Goal: Complete application form

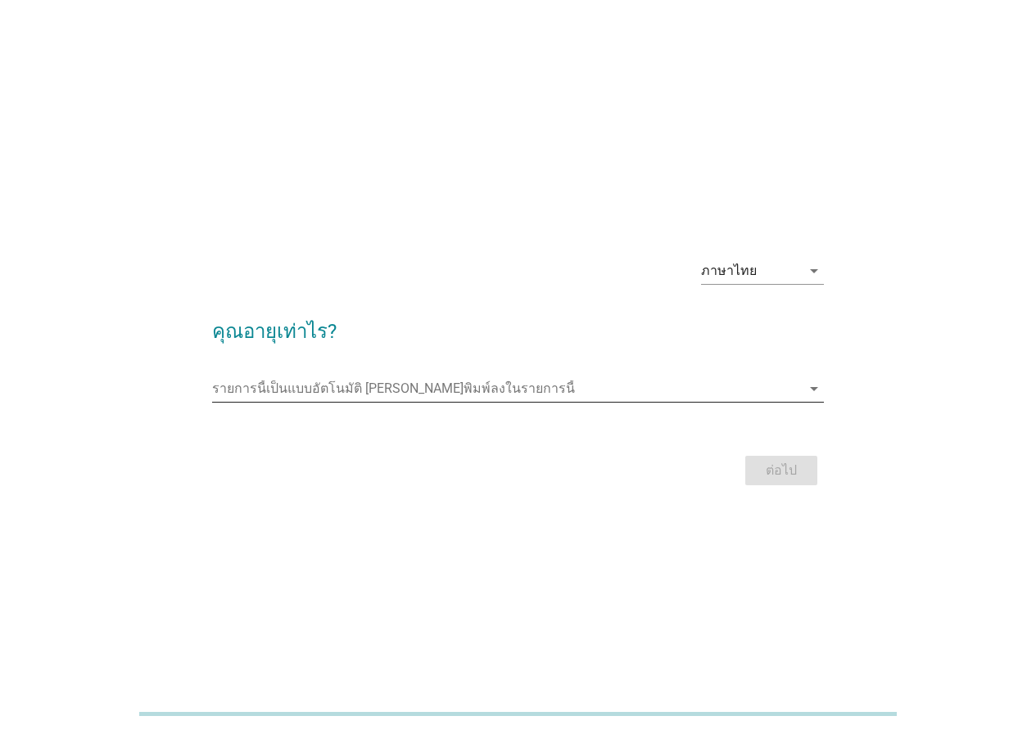
click at [753, 395] on input "รายการนี้เป็นแบบอัตโนมัติ คุณสามารถพิมพ์ลงในรายการนี้" at bounding box center [506, 389] width 589 height 26
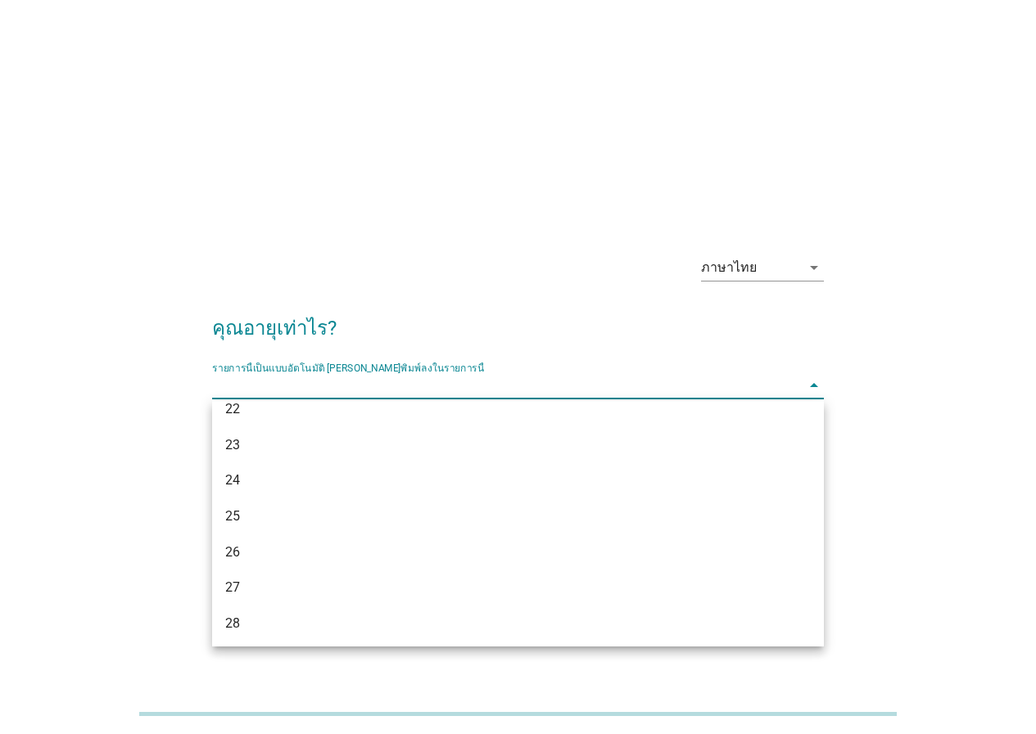
scroll to position [164, 0]
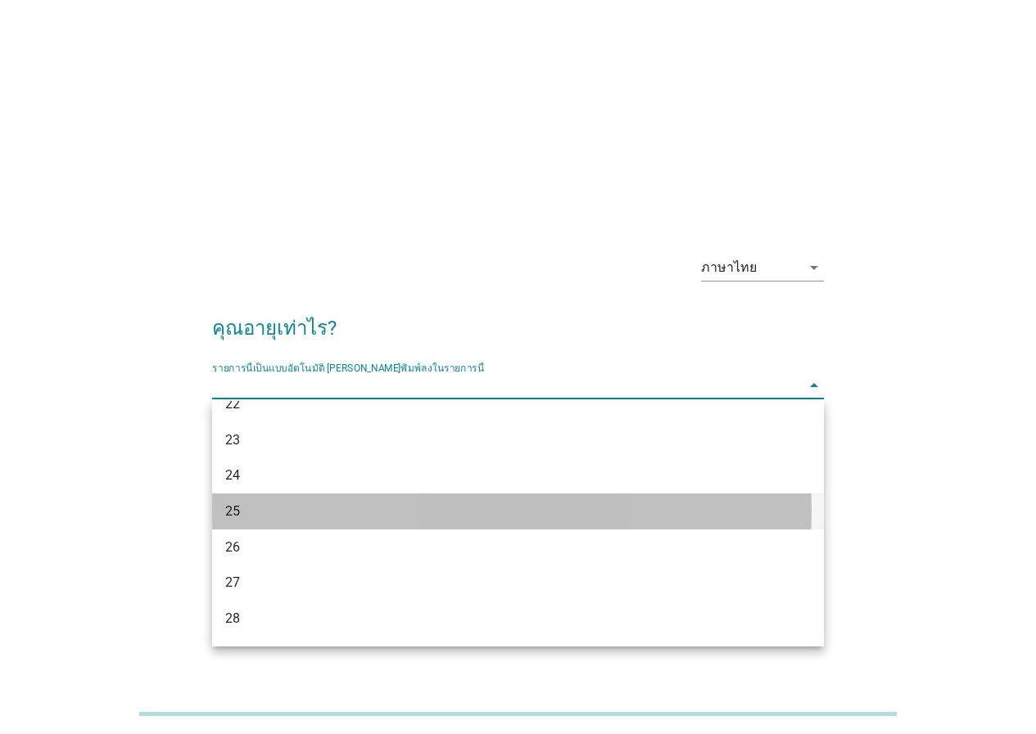
click at [232, 513] on div "25" at bounding box center [493, 512] width 536 height 20
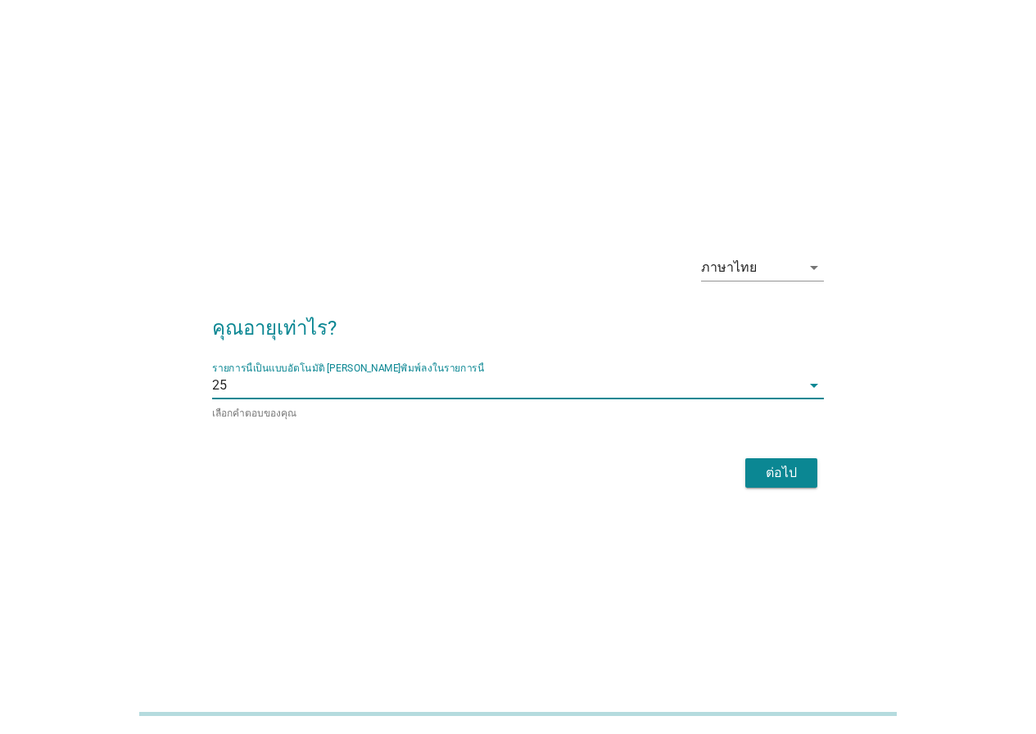
click at [781, 468] on div "ต่อไป" at bounding box center [781, 473] width 46 height 20
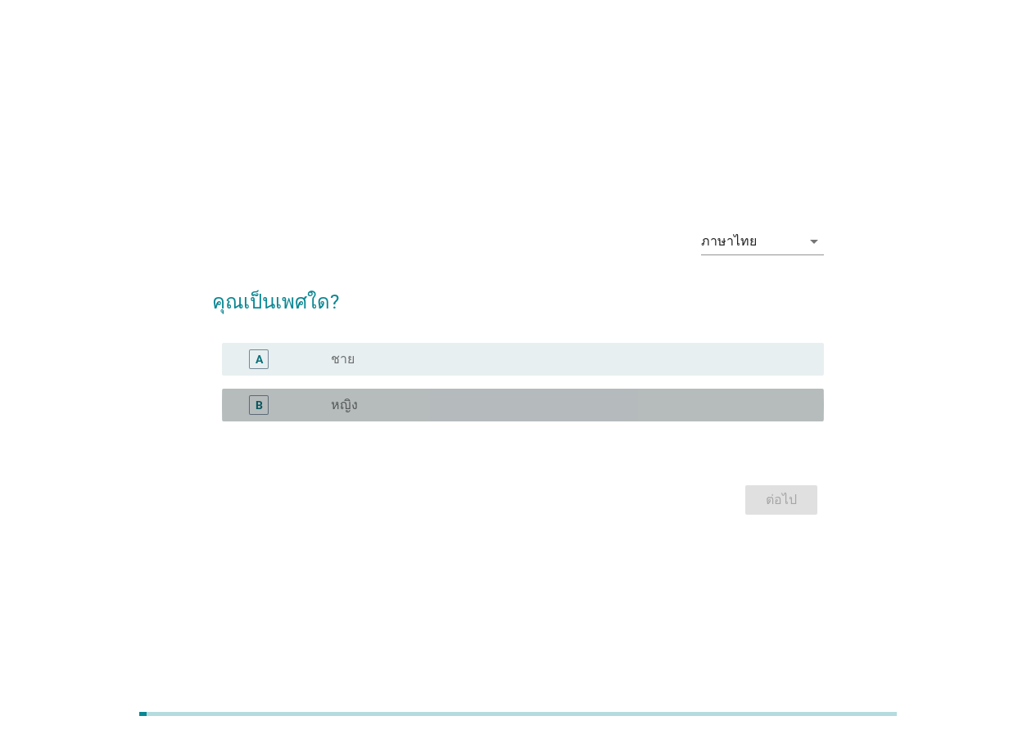
click at [403, 418] on div "B radio_button_unchecked หญิง" at bounding box center [523, 405] width 602 height 33
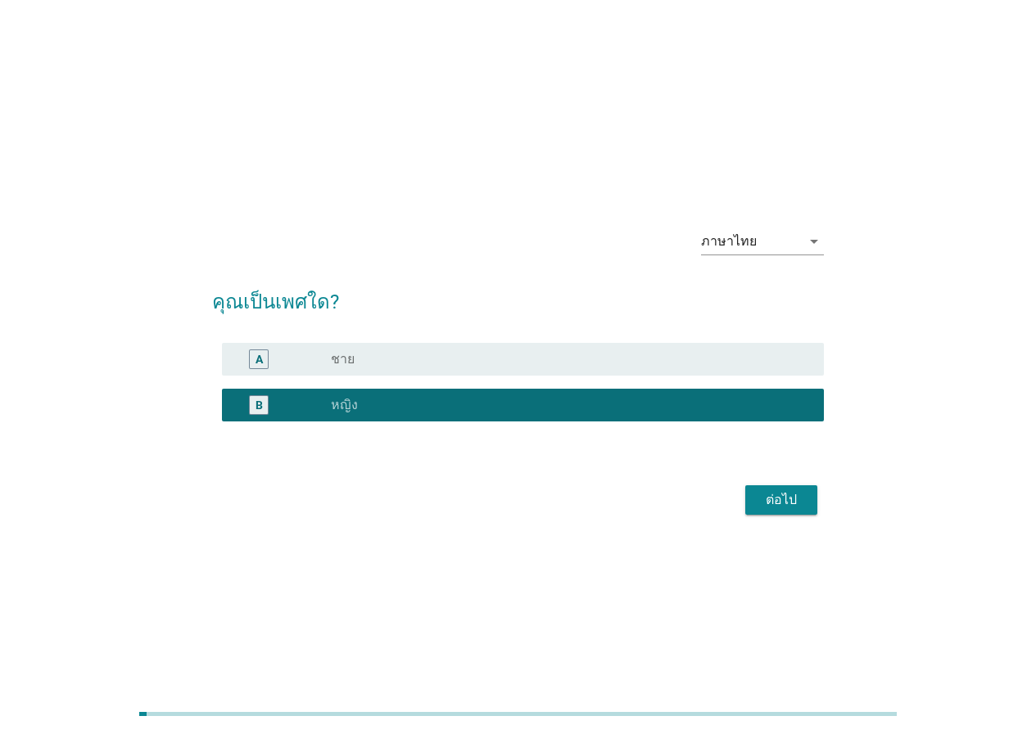
click at [792, 489] on button "ต่อไป" at bounding box center [781, 500] width 72 height 29
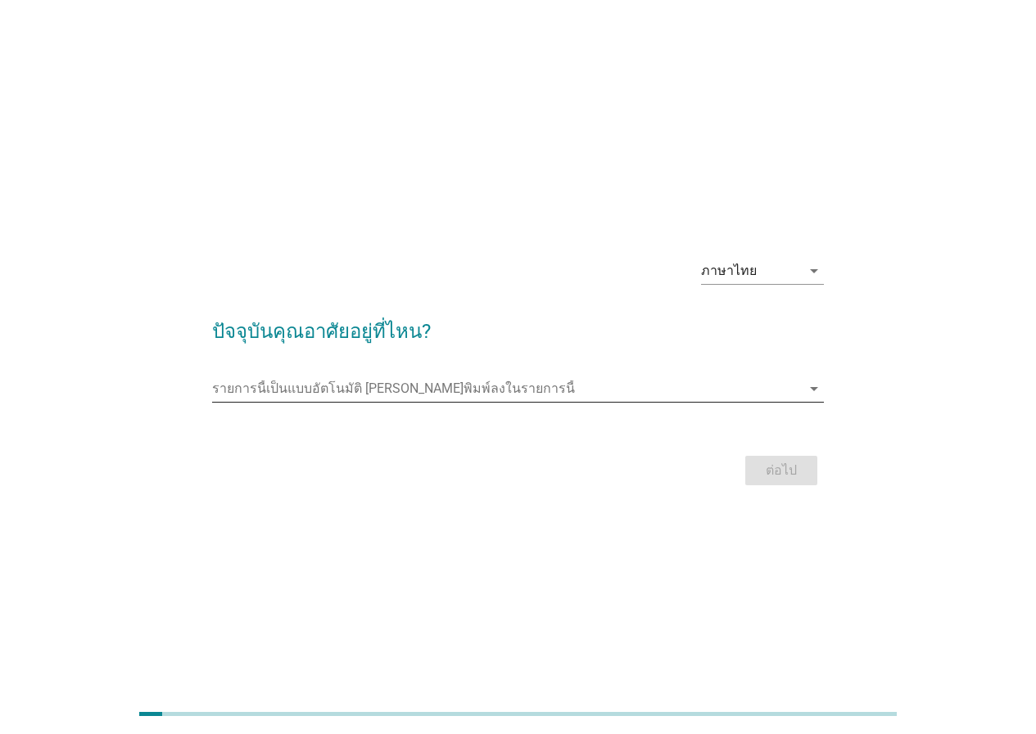
click at [373, 391] on input "รายการนี้เป็นแบบอัตโนมัติ คุณสามารถพิมพ์ลงในรายการนี้" at bounding box center [506, 389] width 589 height 26
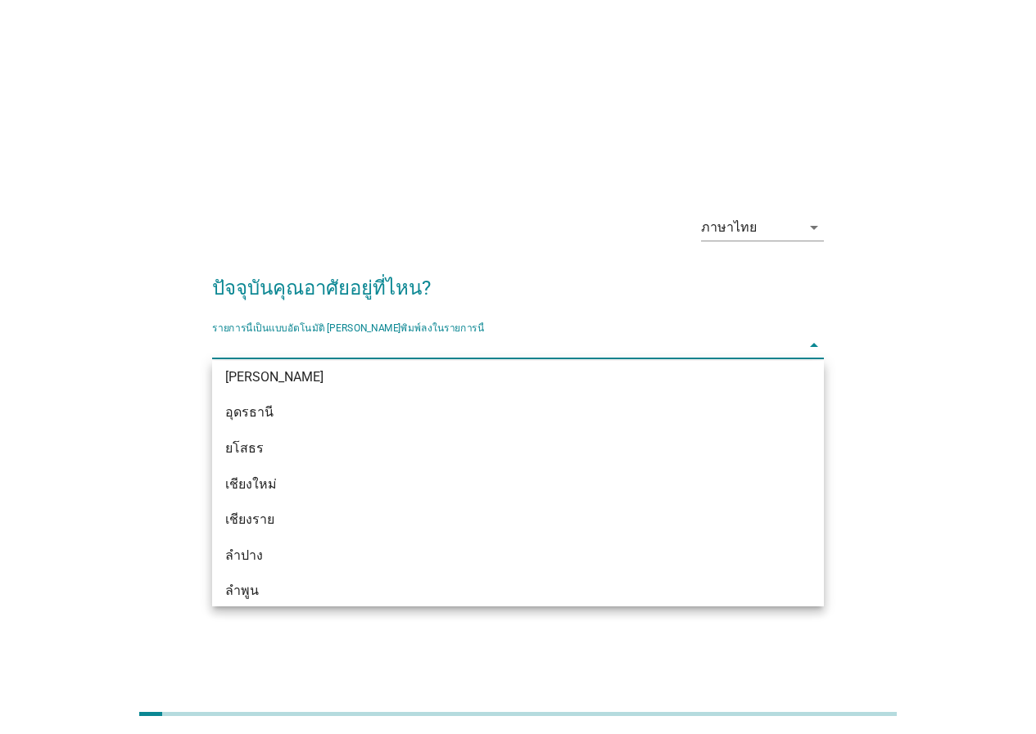
scroll to position [573, 0]
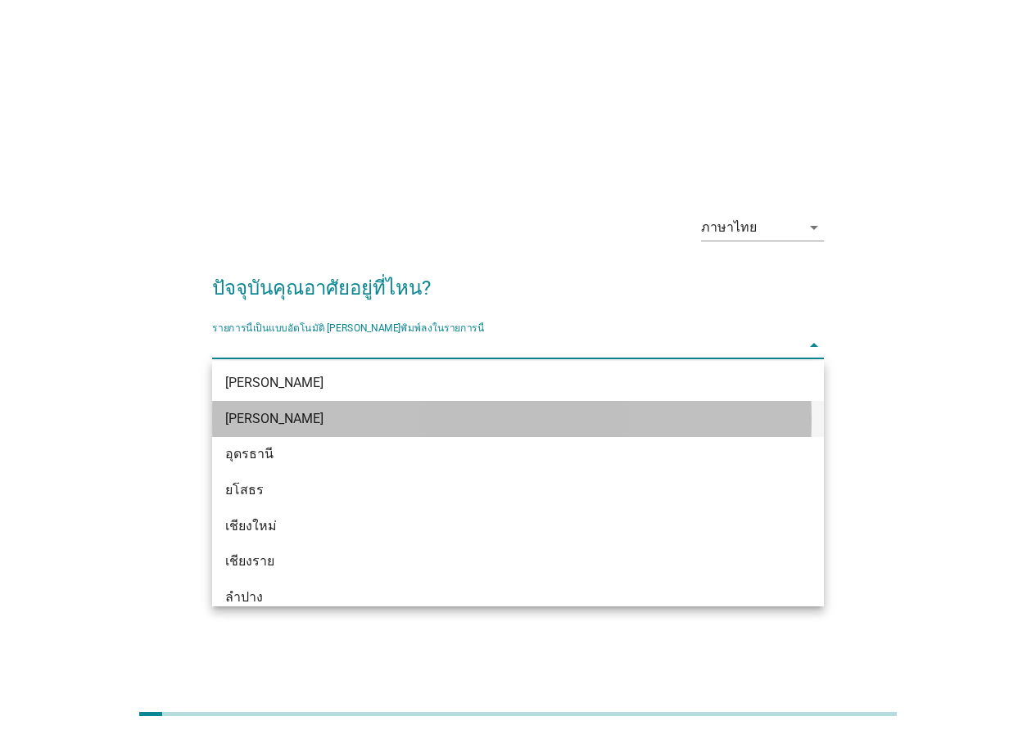
click at [337, 432] on div "[PERSON_NAME]" at bounding box center [518, 419] width 612 height 36
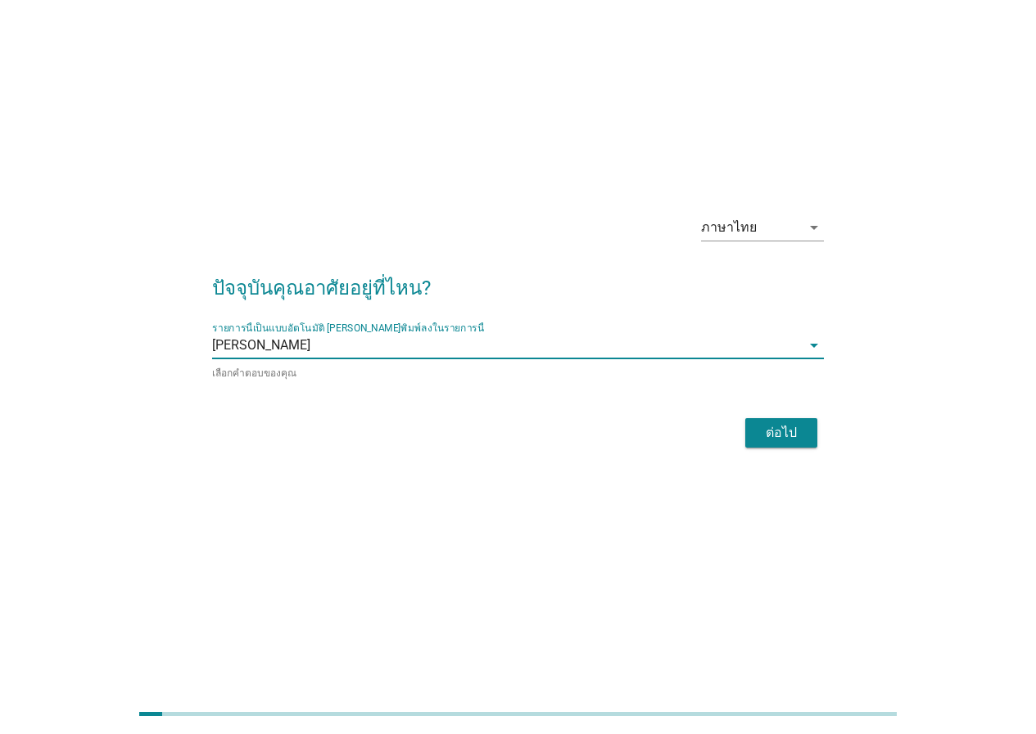
click at [364, 355] on input "รายการนี้เป็นแบบอัตโนมัติ คุณสามารถพิมพ์ลงในรายการนี้" at bounding box center [555, 345] width 490 height 26
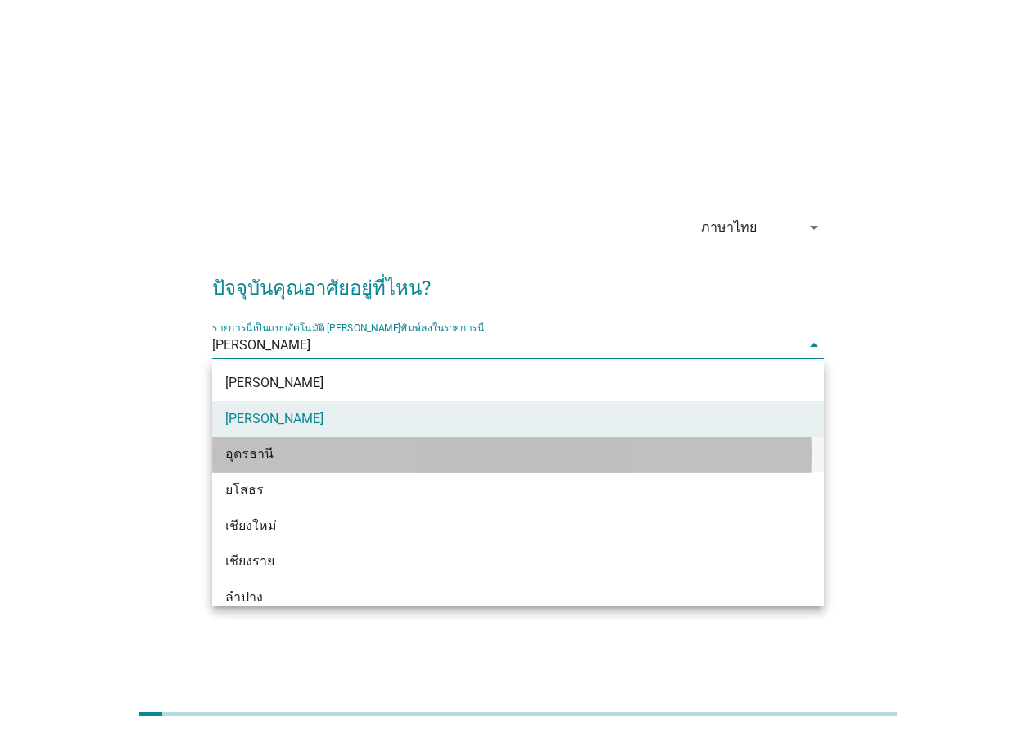
click at [276, 446] on div "อุดรธานี" at bounding box center [493, 455] width 536 height 20
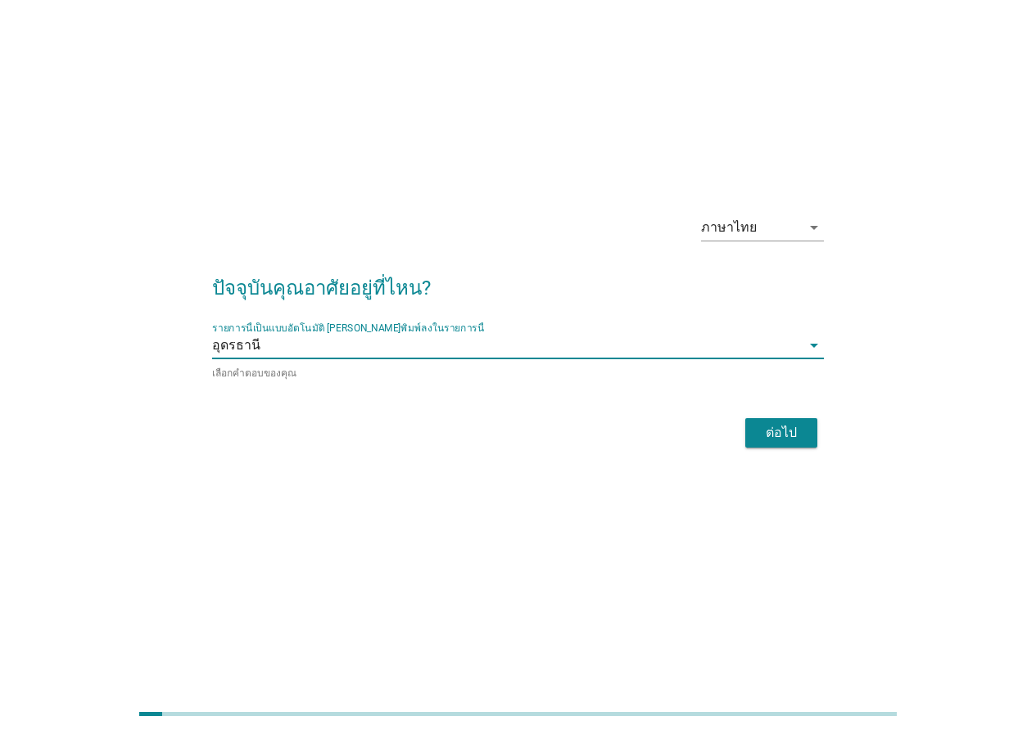
click at [778, 434] on div "ต่อไป" at bounding box center [781, 433] width 46 height 20
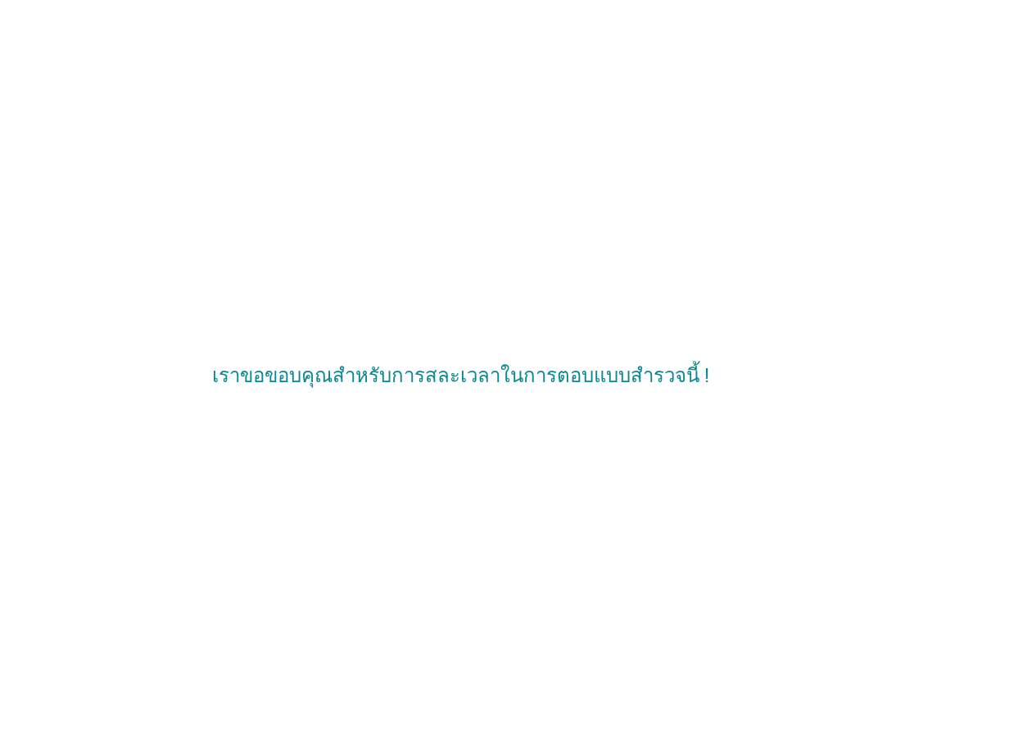
scroll to position [0, 0]
